Goal: Task Accomplishment & Management: Manage account settings

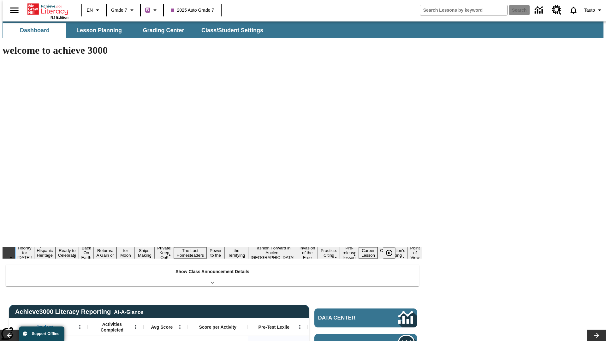
click at [34, 245] on button "Hooray for [DATE]!" at bounding box center [24, 252] width 19 height 15
click at [392, 249] on icon "Pause" at bounding box center [390, 253] width 8 height 8
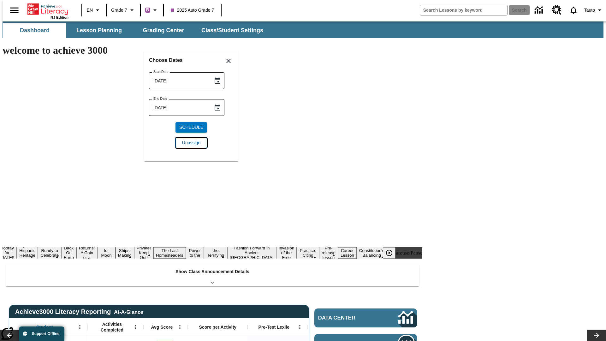
click at [191, 143] on span "Unassign" at bounding box center [191, 143] width 18 height 7
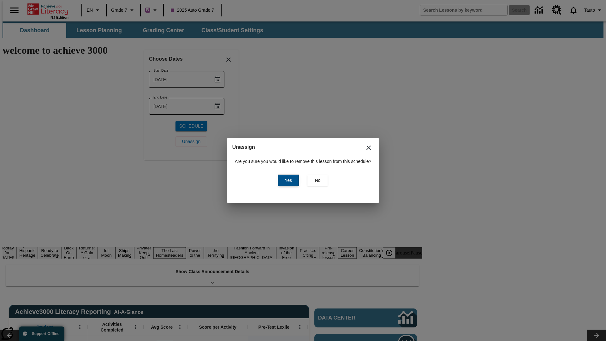
click at [287, 180] on span "Yes" at bounding box center [288, 180] width 7 height 7
